Goal: Information Seeking & Learning: Understand process/instructions

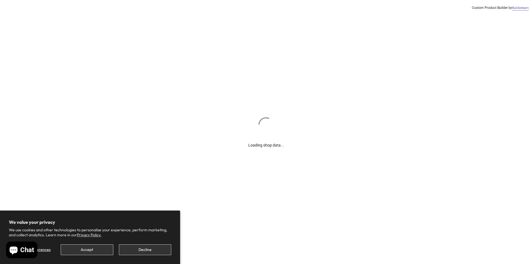
click at [40, 28] on div "Loading shop data... Custom Product Builder by Buildateam" at bounding box center [266, 132] width 532 height 264
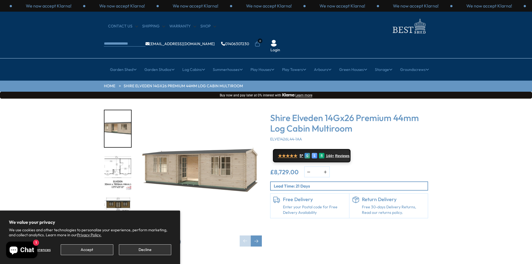
click at [35, 134] on div "Click To Expand Click To Expand Click To Expand Click To Expand Click To Expand…" at bounding box center [266, 182] width 532 height 167
click at [245, 13] on div "CONTACT US Shipping Warranty Shop [EMAIL_ADDRESS][DOMAIN_NAME] 01406307230 0 Lo…" at bounding box center [266, 35] width 532 height 47
click at [162, 26] on link "Shipping" at bounding box center [153, 27] width 23 height 6
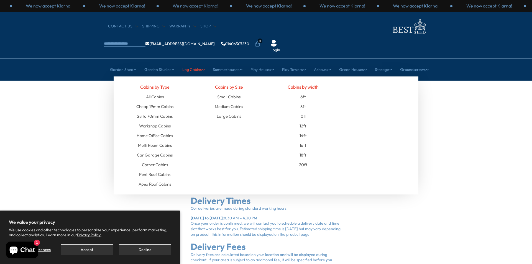
click at [193, 63] on link "Log Cabins" at bounding box center [193, 70] width 23 height 14
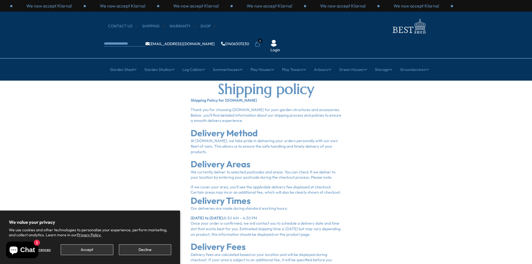
click at [116, 33] on nav "CONTACT US Shipping Warranty Shop [EMAIL_ADDRESS][DOMAIN_NAME] 01406307230 0 Lo…" at bounding box center [266, 34] width 324 height 35
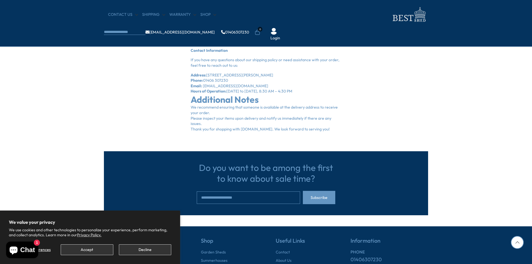
scroll to position [389, 0]
